Goal: Task Accomplishment & Management: Manage account settings

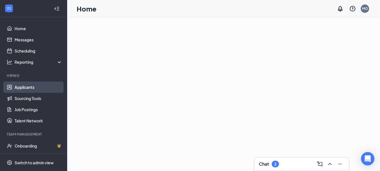
click at [26, 88] on link "Applicants" at bounding box center [39, 87] width 48 height 11
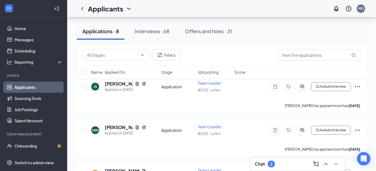
scroll to position [252, 0]
click at [28, 39] on link "Messages" at bounding box center [39, 39] width 48 height 11
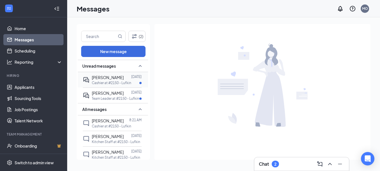
click at [108, 76] on span "[PERSON_NAME]" at bounding box center [108, 77] width 32 height 5
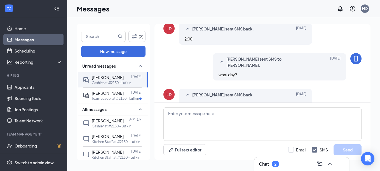
scroll to position [146, 0]
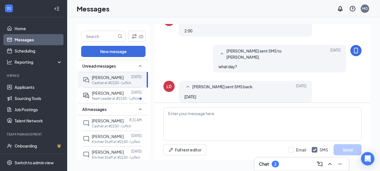
click at [200, 84] on span "[PERSON_NAME] sent SMS back." at bounding box center [223, 87] width 62 height 7
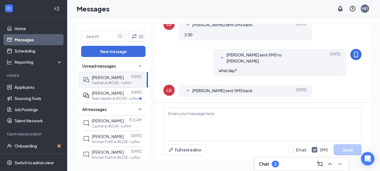
scroll to position [136, 0]
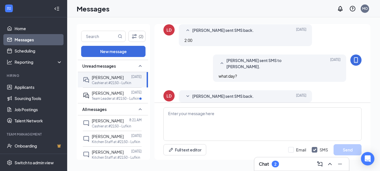
click at [206, 93] on span "[PERSON_NAME] sent SMS back." at bounding box center [223, 96] width 62 height 7
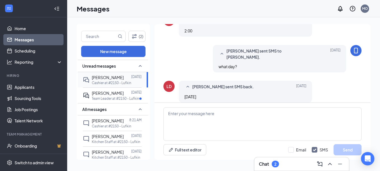
click at [98, 79] on span "[PERSON_NAME]" at bounding box center [108, 77] width 32 height 5
drag, startPoint x: 98, startPoint y: 79, endPoint x: 232, endPoint y: 11, distance: 150.6
click at [232, 11] on div "Messages MO" at bounding box center [223, 8] width 313 height 17
click at [20, 86] on link "Applicants" at bounding box center [39, 87] width 48 height 11
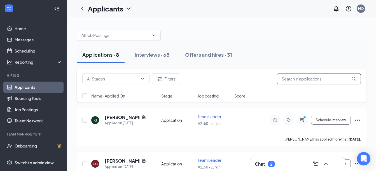
click at [313, 80] on input "text" at bounding box center [319, 78] width 84 height 11
type input "l"
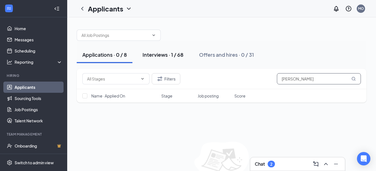
type input "[PERSON_NAME]"
click at [171, 55] on div "Interviews · 1 / 68" at bounding box center [163, 54] width 41 height 7
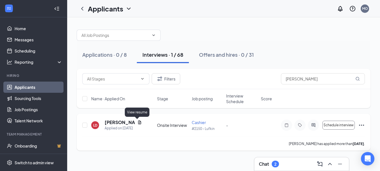
click at [137, 123] on icon "Document" at bounding box center [139, 122] width 4 height 4
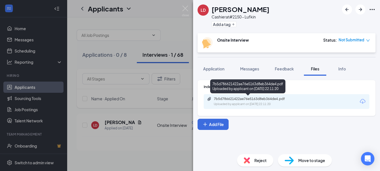
click at [266, 102] on div "Uploaded by applicant on [DATE] 22:11:20" at bounding box center [256, 104] width 84 height 4
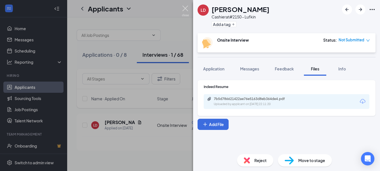
click at [186, 8] on img at bounding box center [185, 11] width 7 height 11
